Goal: Check status: Check status

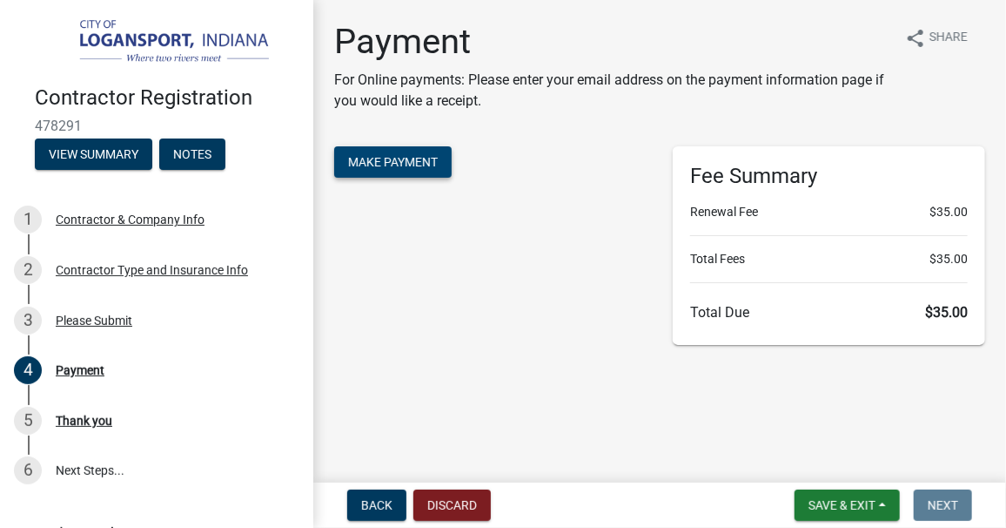
click at [400, 151] on button "Make Payment" at bounding box center [393, 161] width 118 height 31
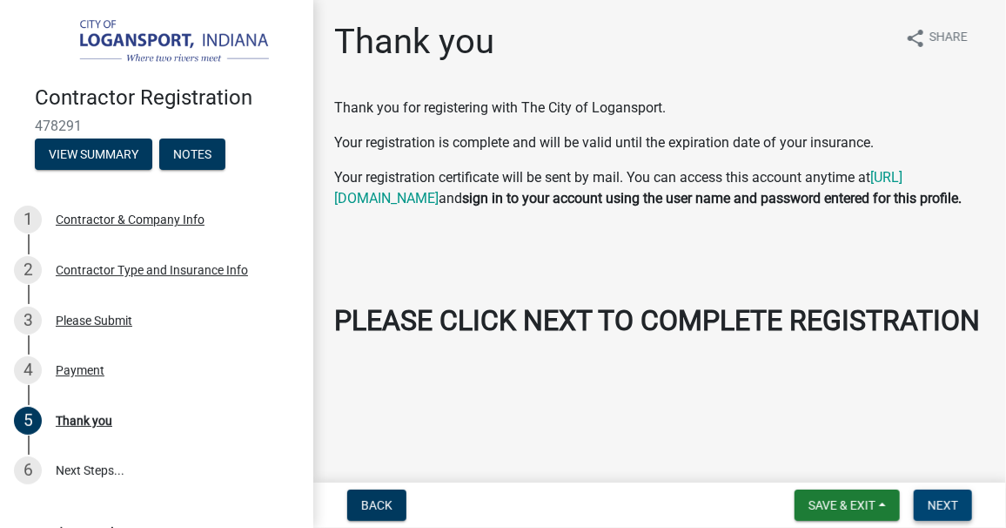
click at [936, 503] on span "Next" at bounding box center [943, 505] width 30 height 14
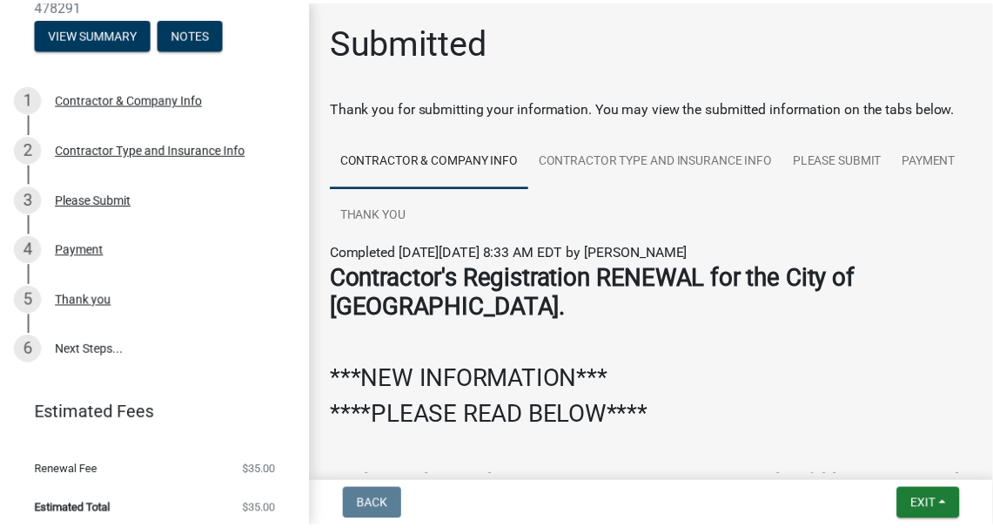
scroll to position [127, 0]
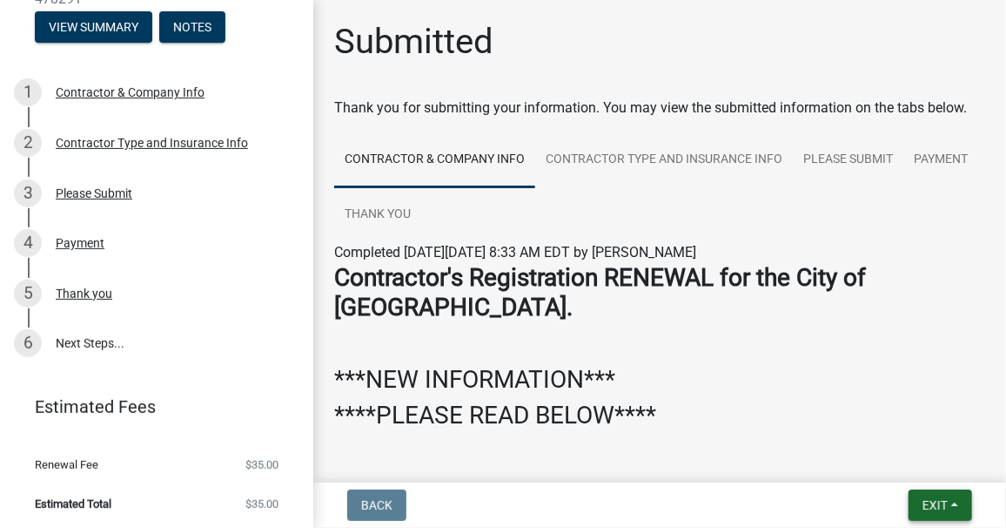
click at [946, 504] on span "Exit" at bounding box center [935, 505] width 25 height 14
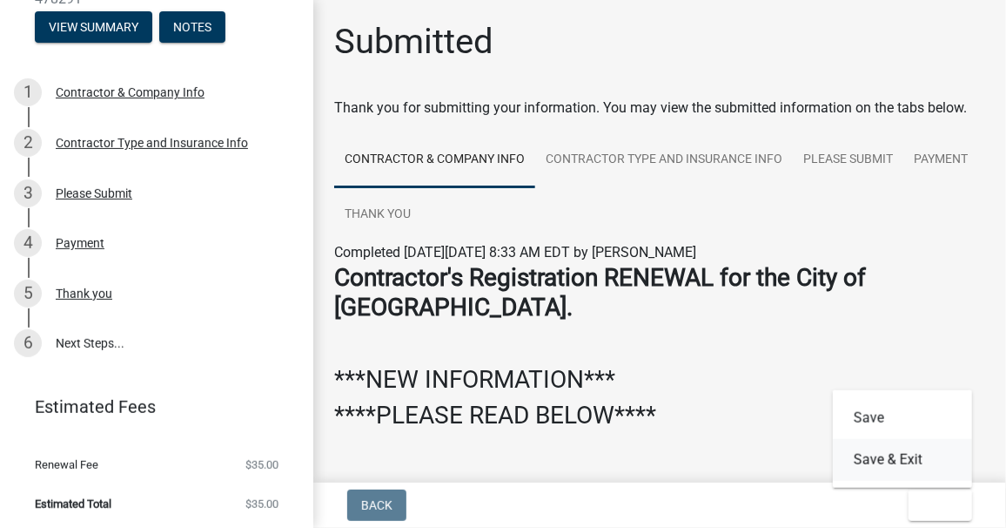
click at [902, 455] on button "Save & Exit" at bounding box center [902, 460] width 139 height 42
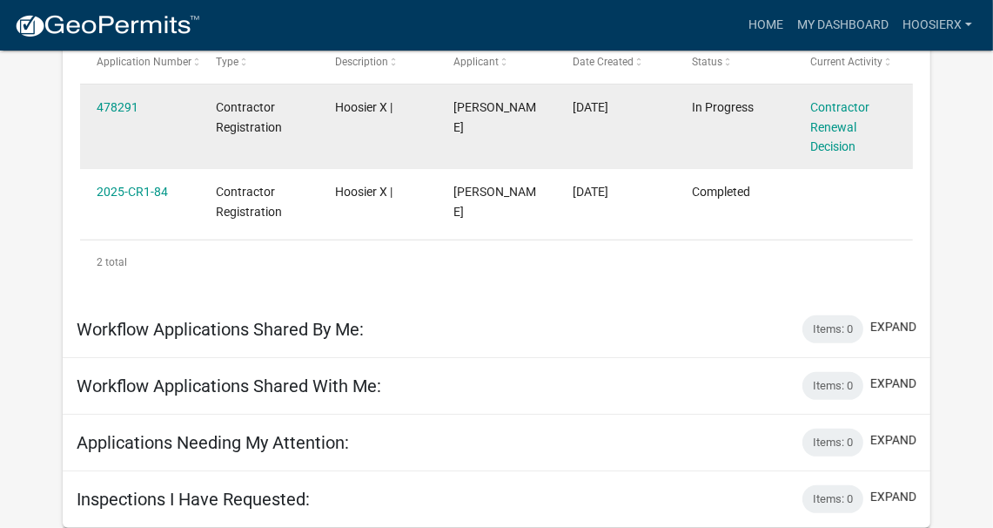
scroll to position [237, 0]
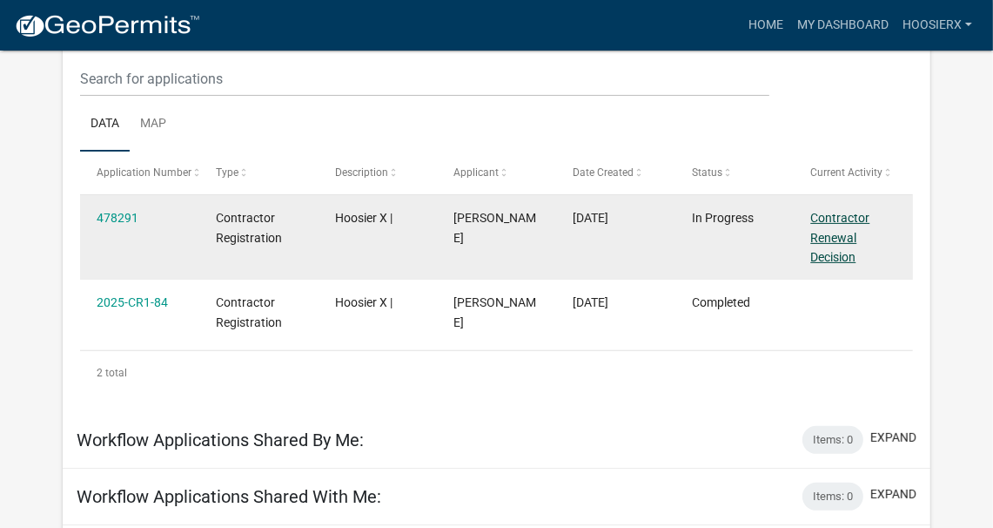
click at [833, 217] on link "Contractor Renewal Decision" at bounding box center [840, 238] width 59 height 54
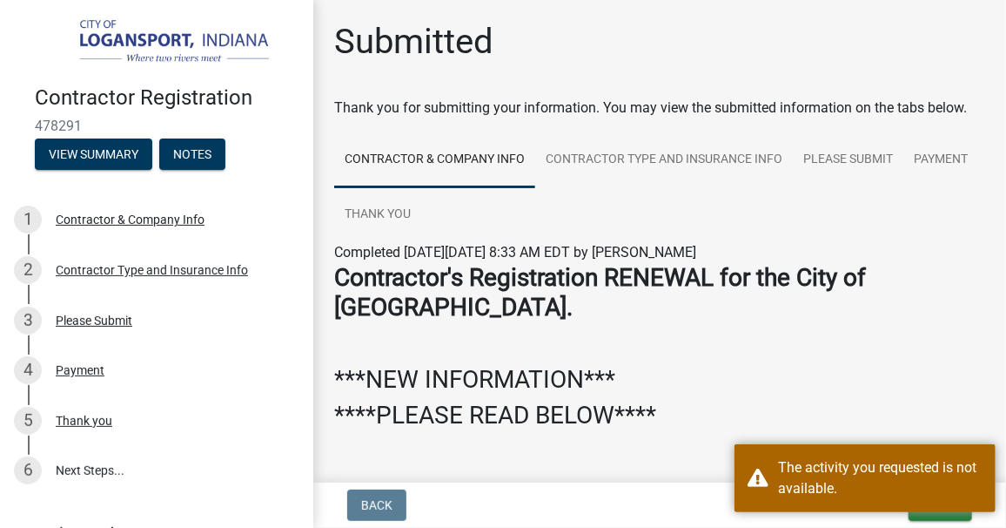
click at [890, 522] on nav "Back Exit Save Save & Exit" at bounding box center [659, 504] width 693 height 45
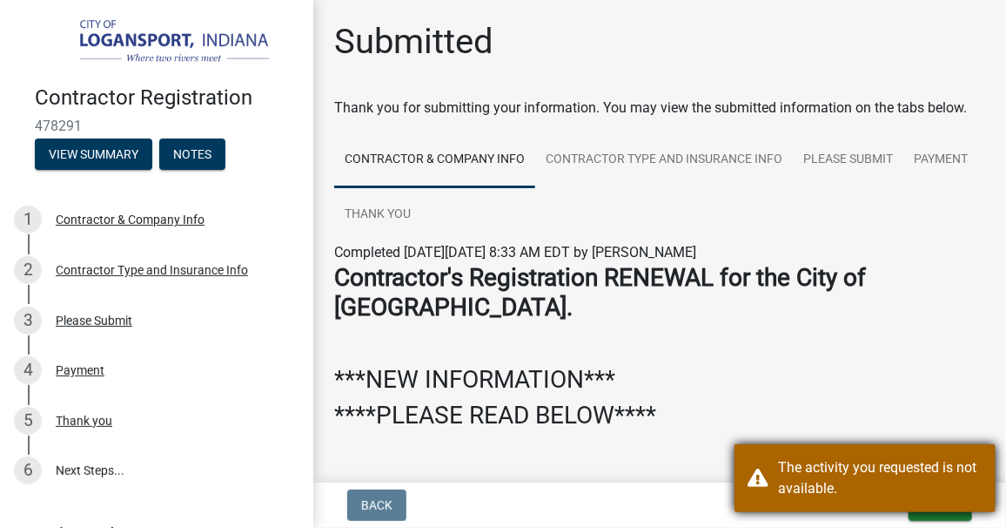
click at [801, 461] on div "The activity you requested is not available." at bounding box center [880, 478] width 205 height 42
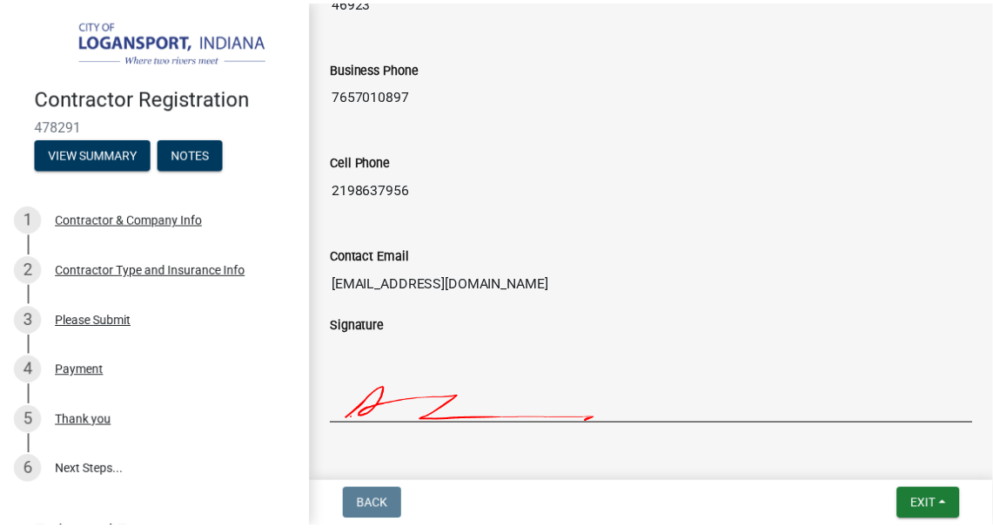
scroll to position [1824, 0]
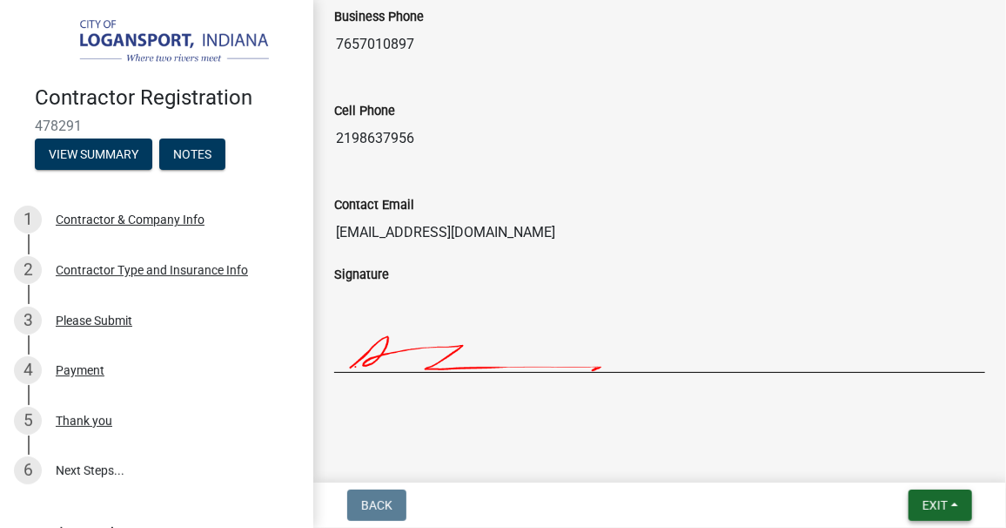
click at [928, 501] on span "Exit" at bounding box center [935, 505] width 25 height 14
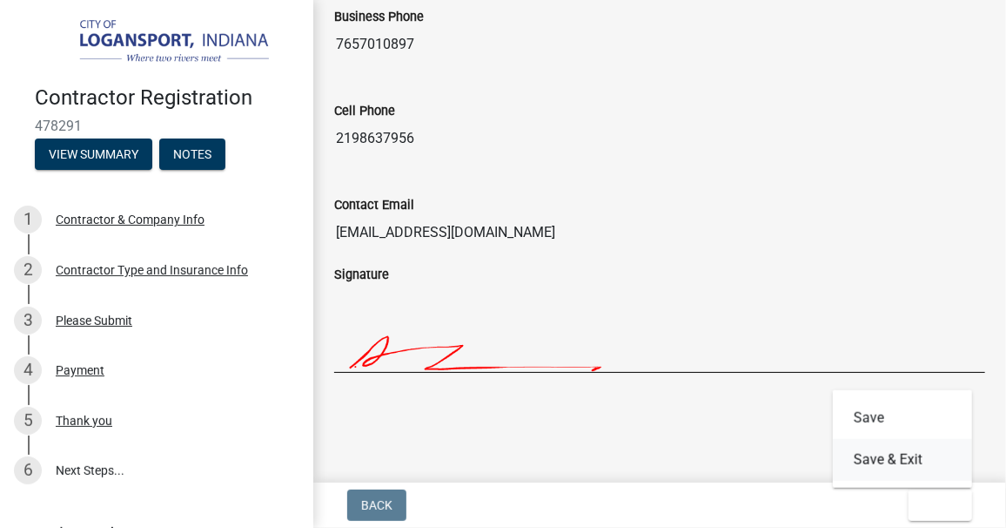
click at [879, 461] on button "Save & Exit" at bounding box center [902, 460] width 139 height 42
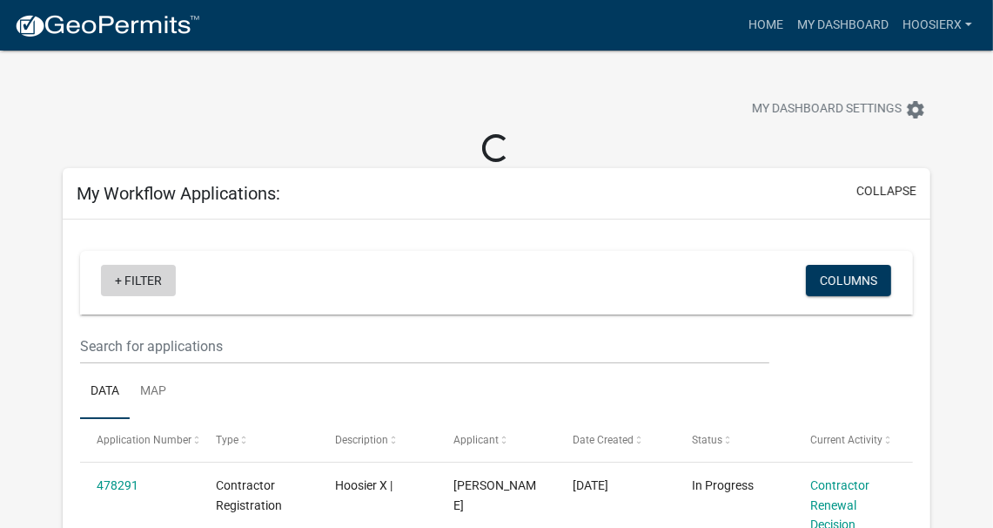
click at [132, 273] on link "+ Filter" at bounding box center [138, 280] width 75 height 31
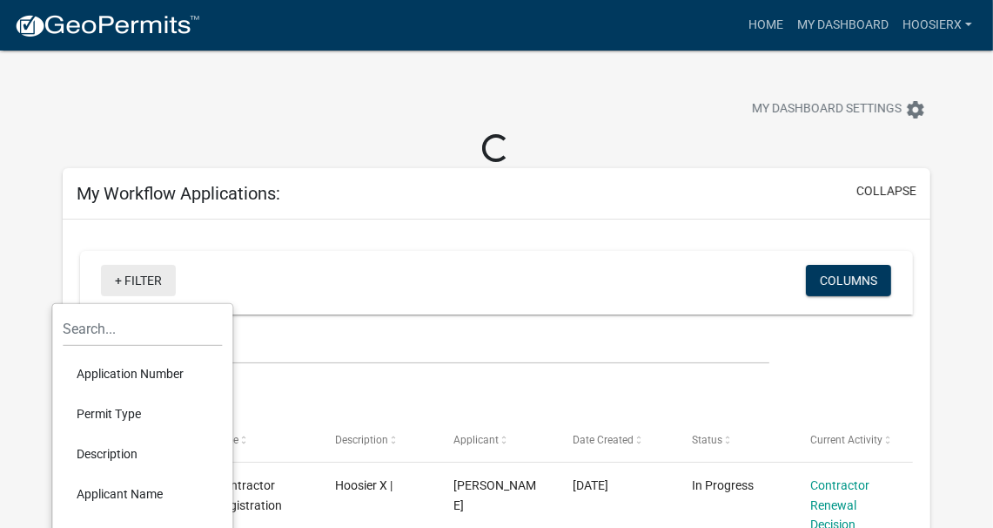
click at [132, 273] on link "+ Filter" at bounding box center [138, 280] width 75 height 31
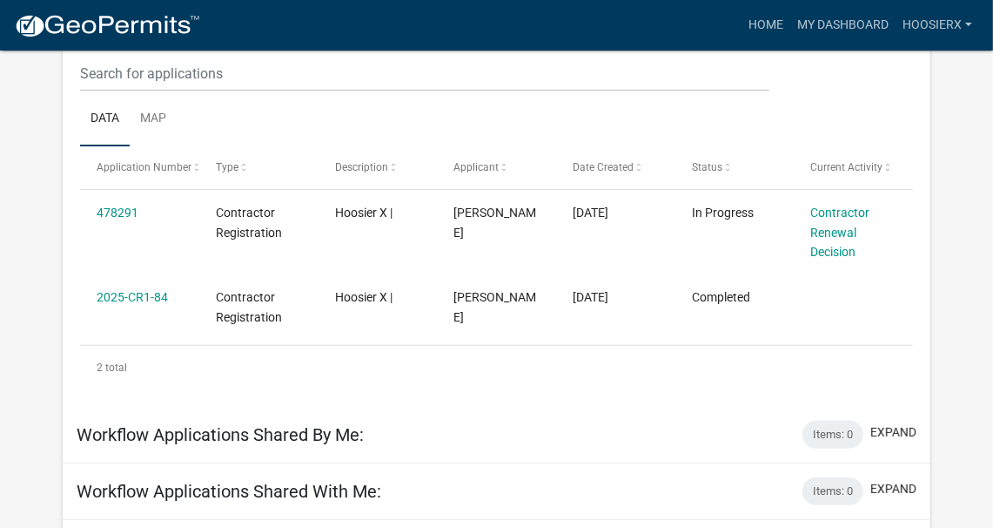
scroll to position [239, 0]
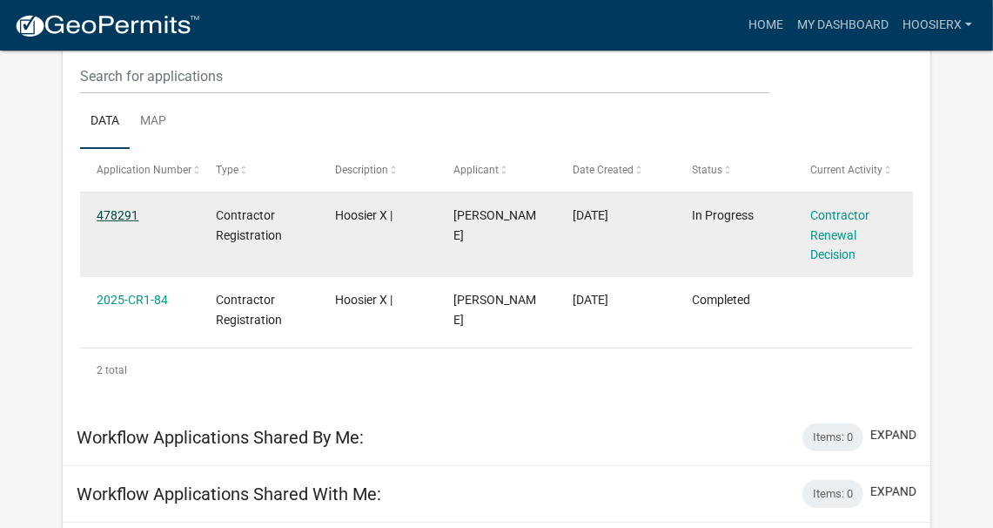
click at [123, 208] on link "478291" at bounding box center [118, 215] width 42 height 14
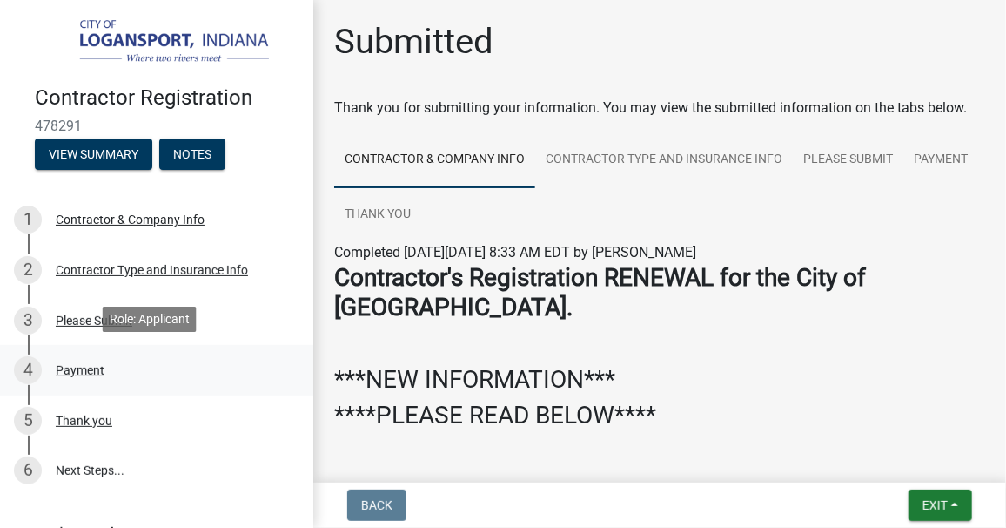
click at [170, 380] on div "4 Payment" at bounding box center [150, 370] width 272 height 28
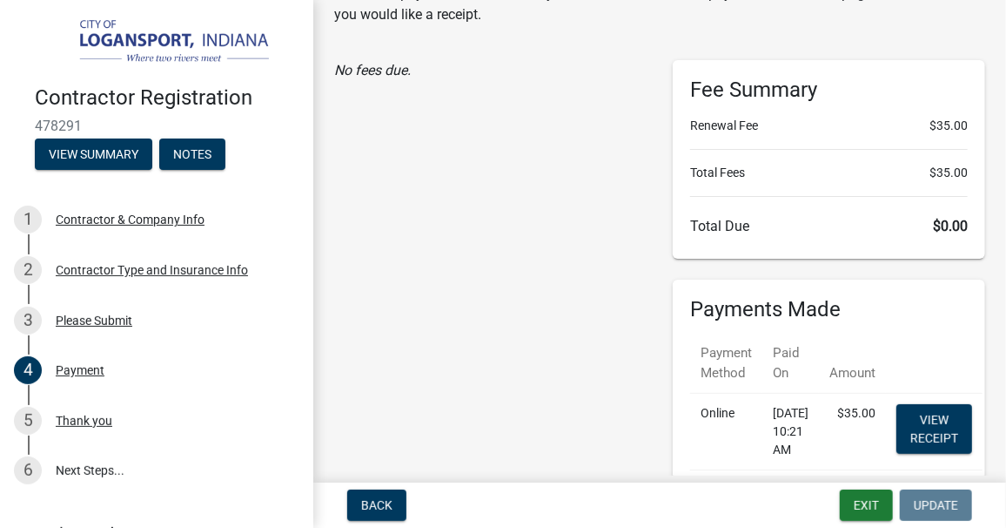
scroll to position [173, 0]
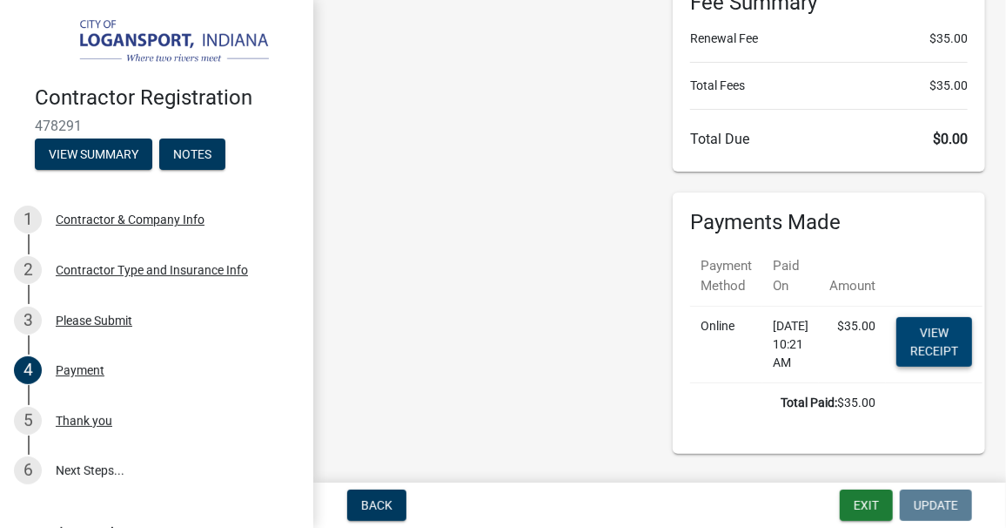
click at [962, 342] on link "View receipt" at bounding box center [935, 342] width 76 height 50
